Goal: Obtain resource: Obtain resource

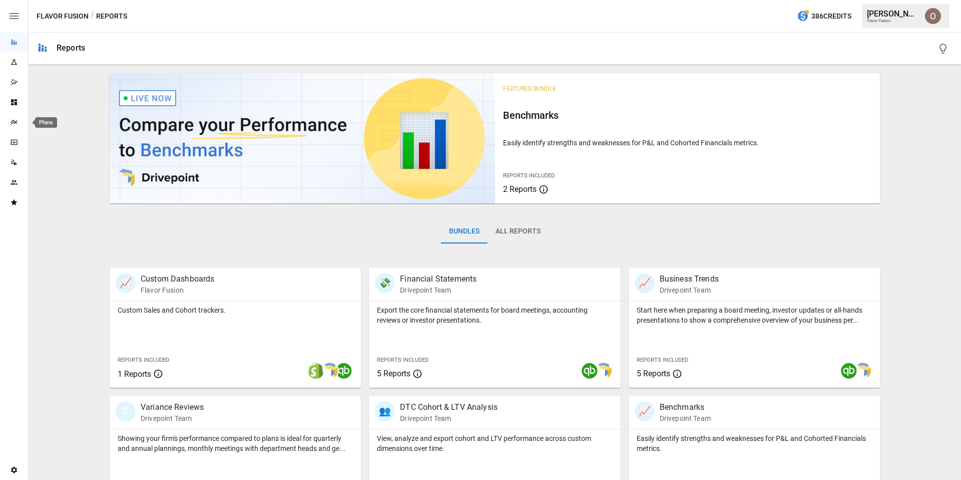
click at [13, 125] on icon "Plans" at bounding box center [14, 122] width 8 height 8
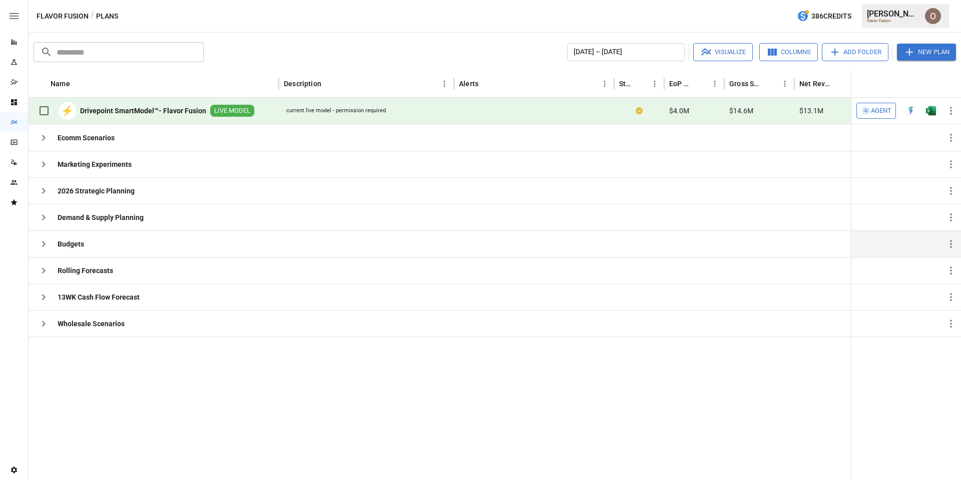
click at [42, 242] on icon "button" at bounding box center [44, 244] width 12 height 12
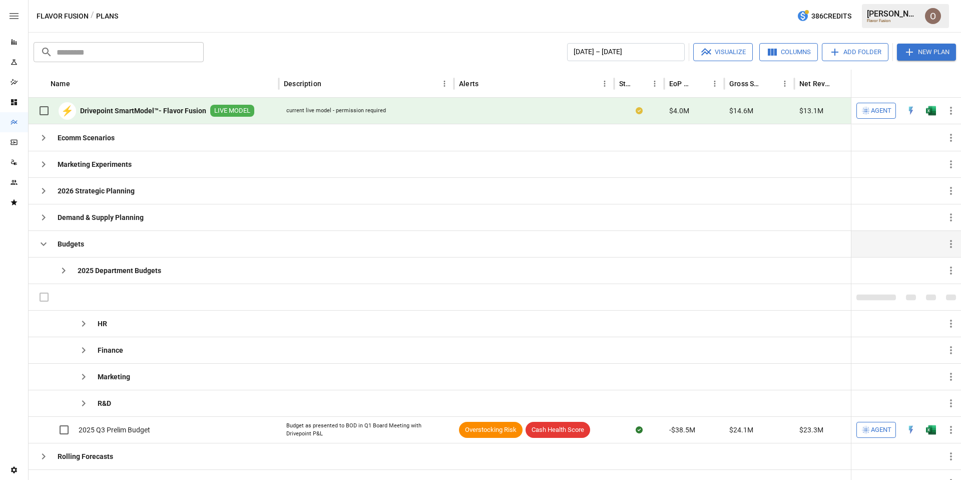
click at [42, 242] on icon "button" at bounding box center [44, 244] width 12 height 12
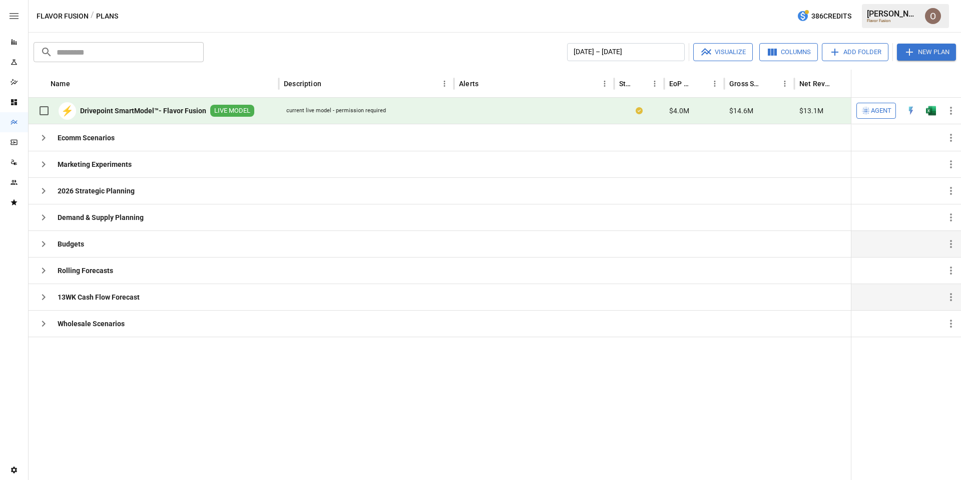
click at [40, 294] on icon "button" at bounding box center [44, 297] width 12 height 12
click at [931, 325] on img "Open in Excel" at bounding box center [931, 323] width 10 height 10
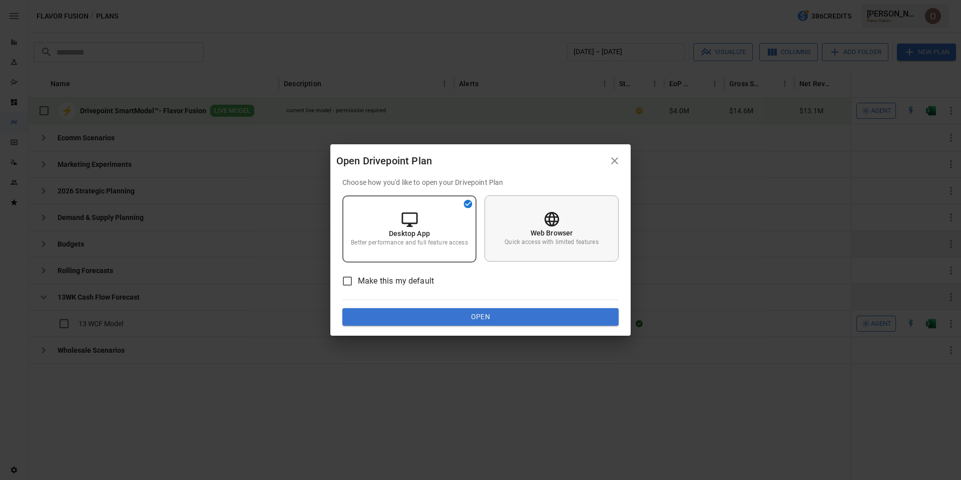
click at [541, 238] on p "Quick access with limited features" at bounding box center [552, 242] width 94 height 9
click at [473, 316] on button "Open" at bounding box center [480, 317] width 276 height 18
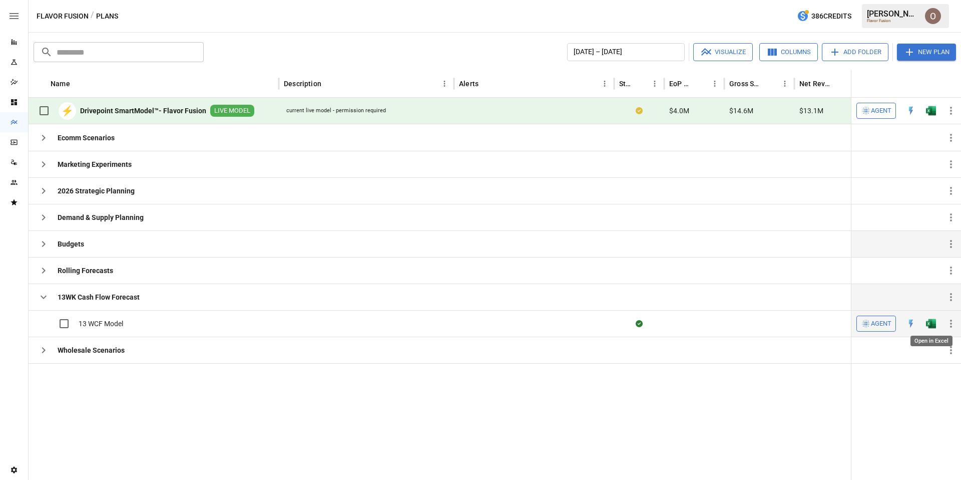
click at [930, 324] on img "Open in Excel" at bounding box center [931, 323] width 10 height 10
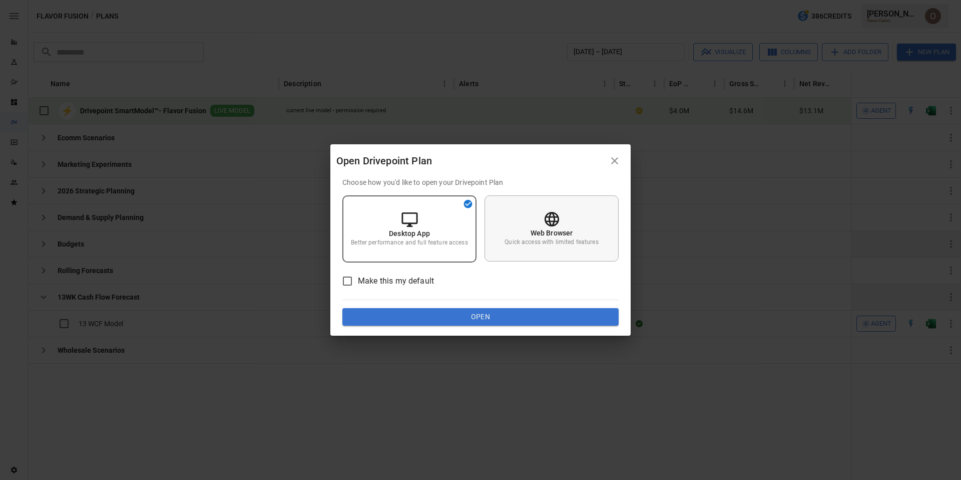
click at [542, 229] on p "Web Browser" at bounding box center [552, 233] width 43 height 10
click at [489, 316] on button "Open" at bounding box center [480, 317] width 276 height 18
